Goal: Use online tool/utility: Use online tool/utility

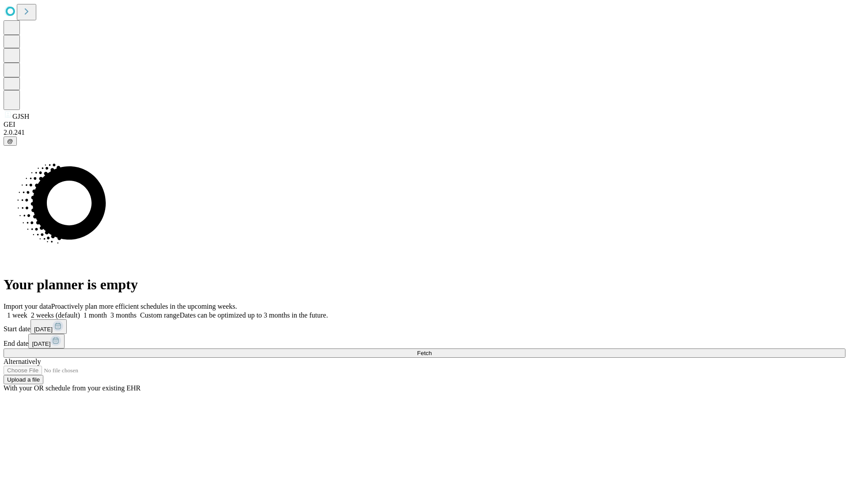
click at [431, 350] on span "Fetch" at bounding box center [424, 353] width 15 height 7
